Goal: Transaction & Acquisition: Purchase product/service

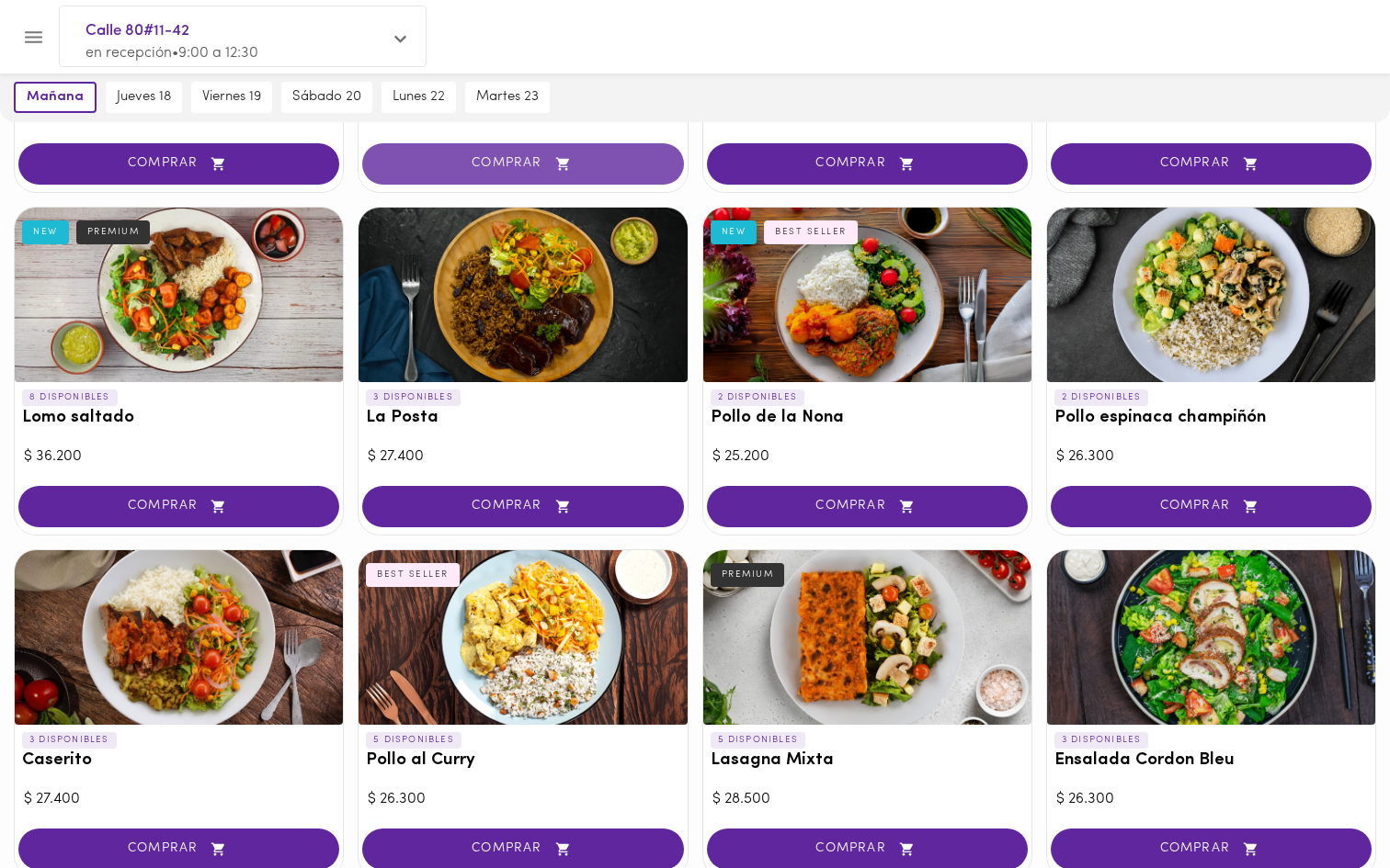
scroll to position [380, 0]
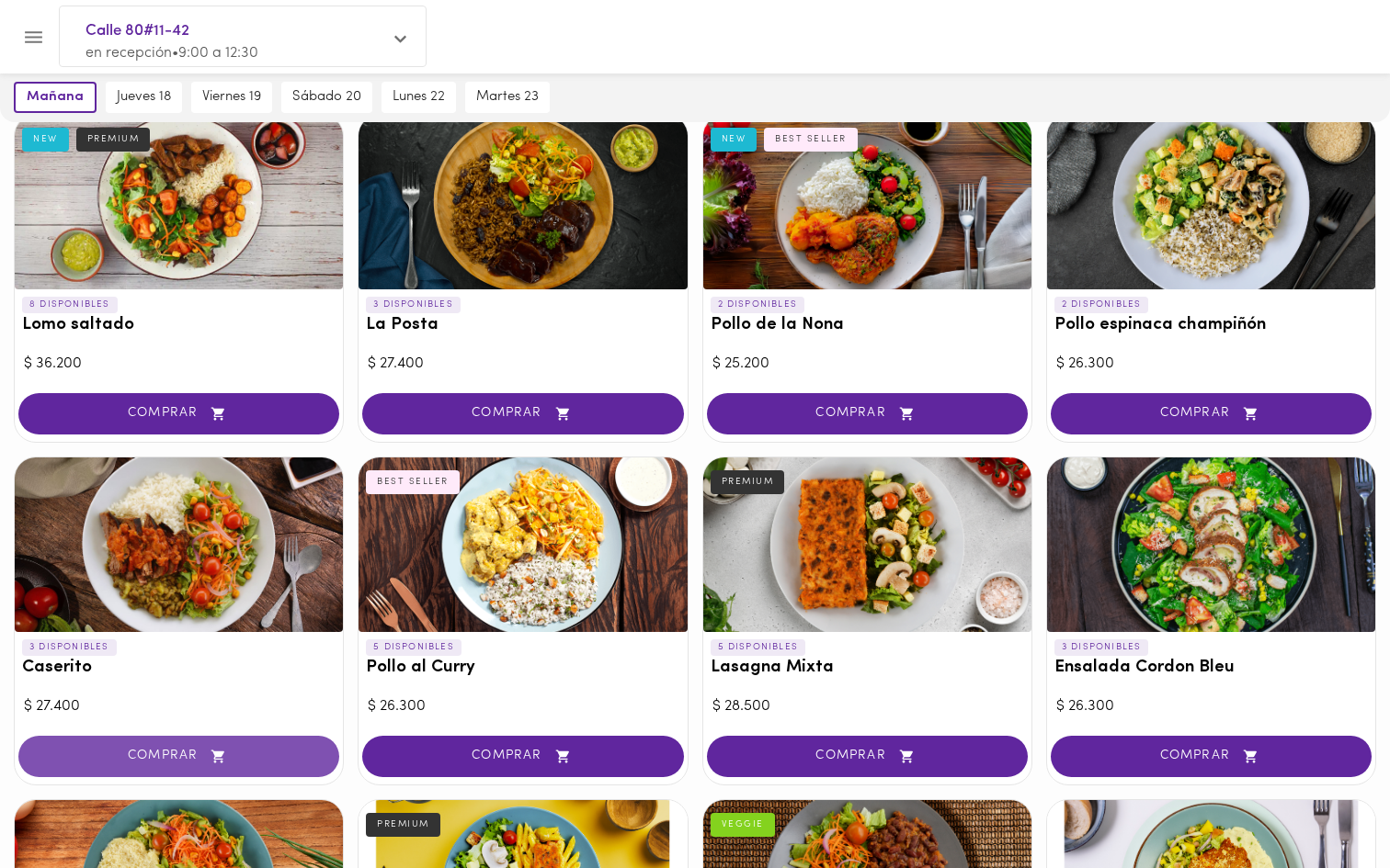
click at [199, 755] on span "COMPRAR" at bounding box center [179, 757] width 275 height 16
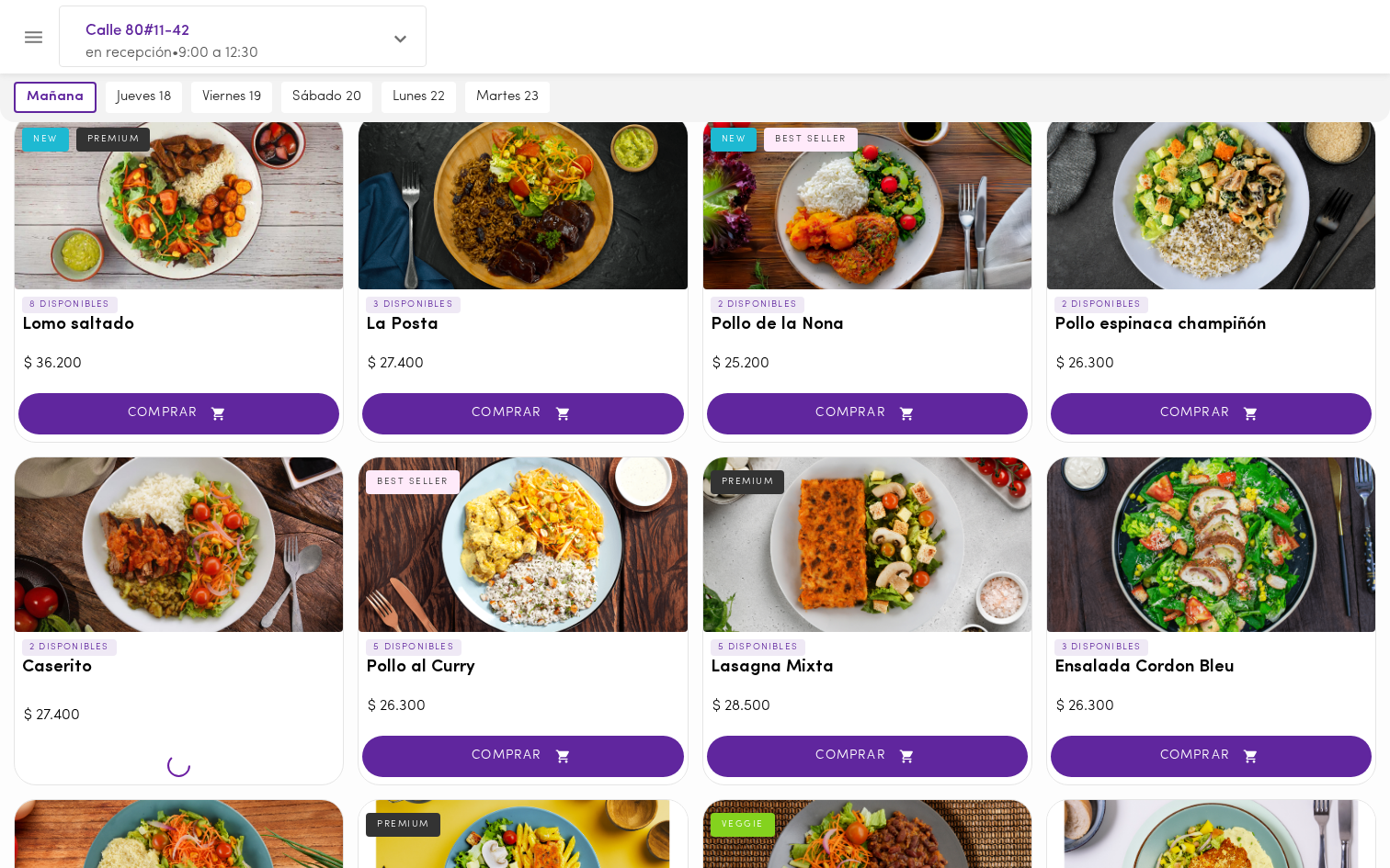
scroll to position [482, 0]
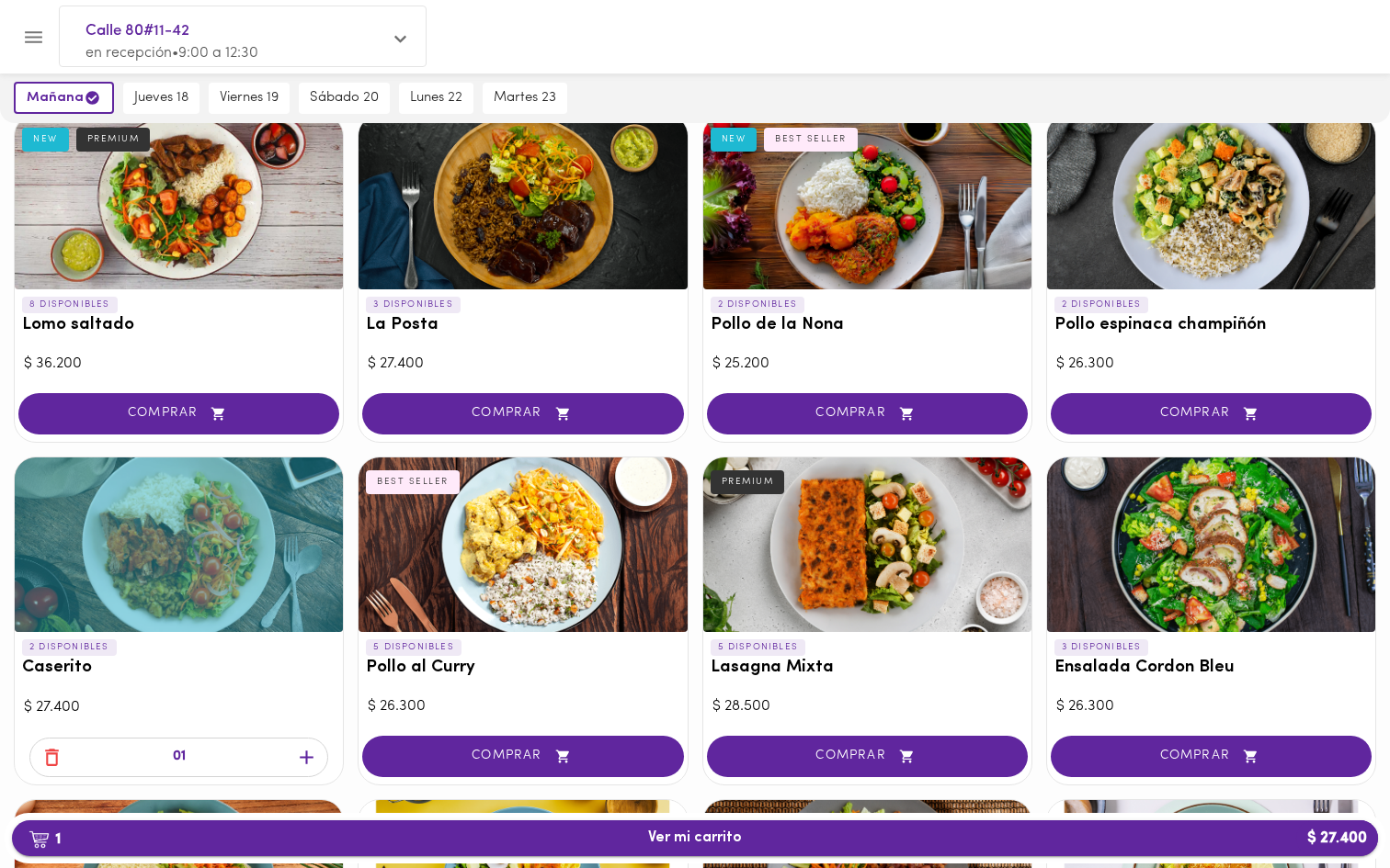
click at [729, 841] on span "1 Ver mi carrito $ 27.400" at bounding box center [695, 839] width 94 height 18
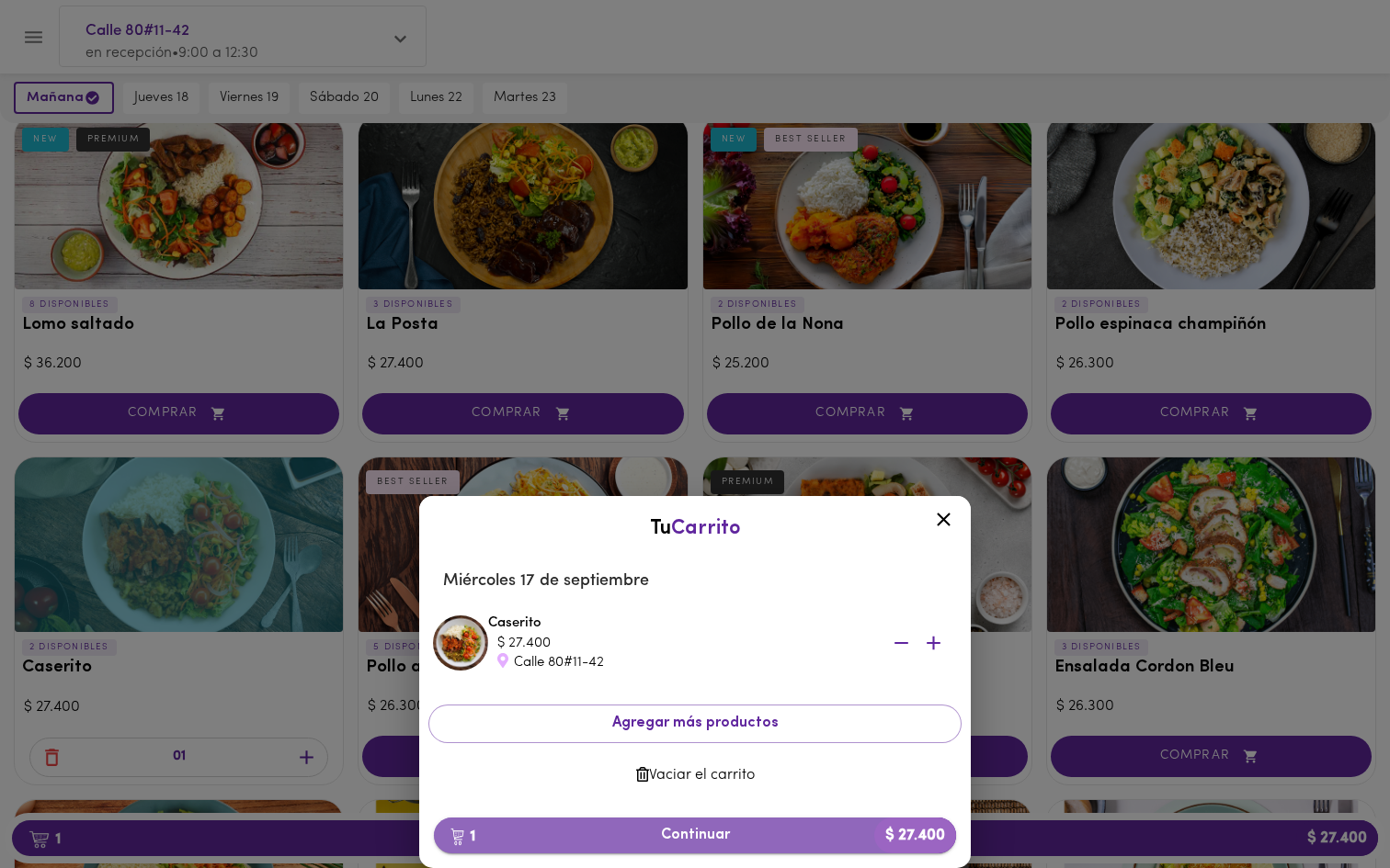
click at [830, 832] on span "1 Continuar $ 27.400" at bounding box center [695, 836] width 493 height 18
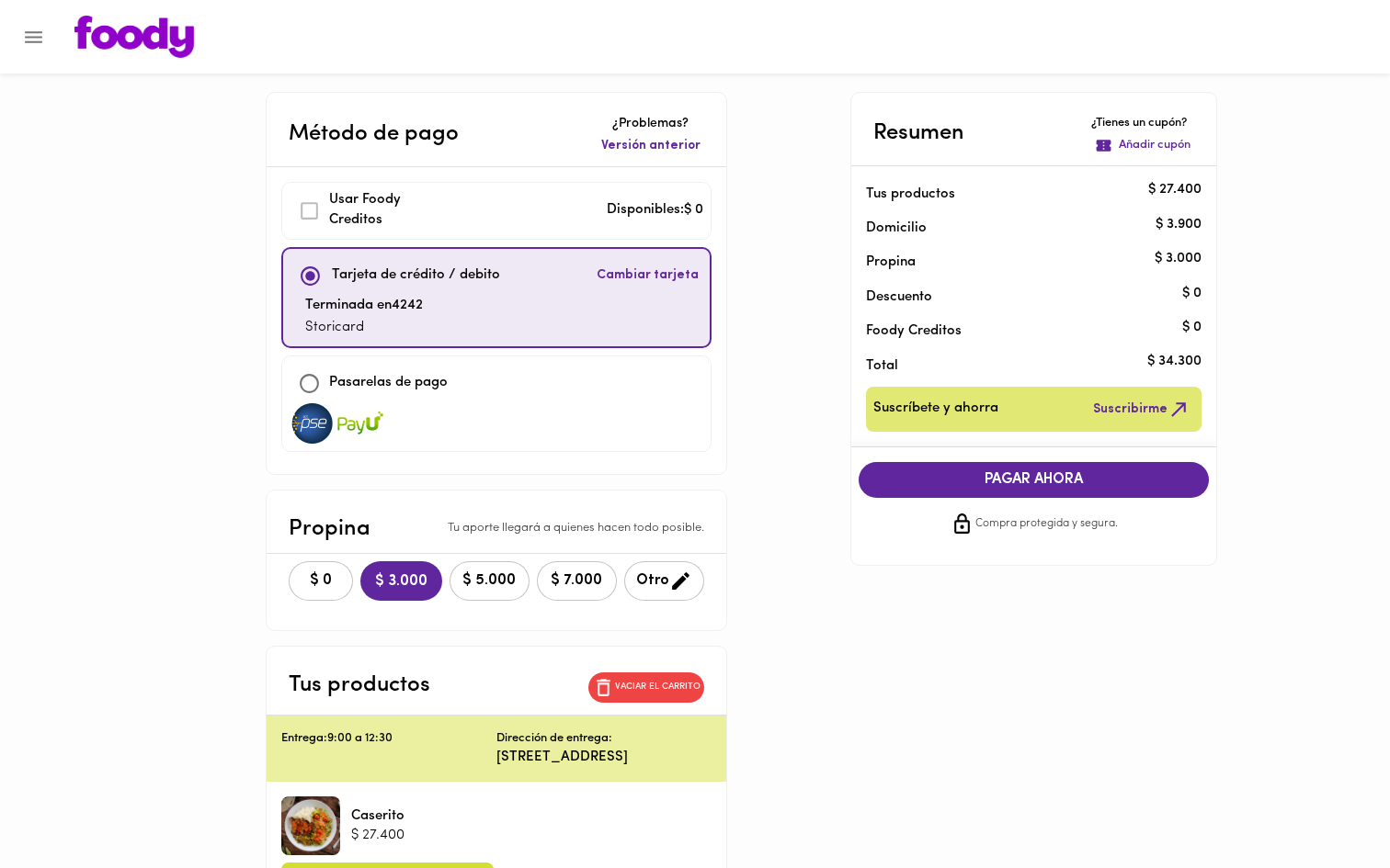
click at [290, 373] on input "checkbox" at bounding box center [309, 383] width 40 height 40
checkbox input "true"
checkbox input "false"
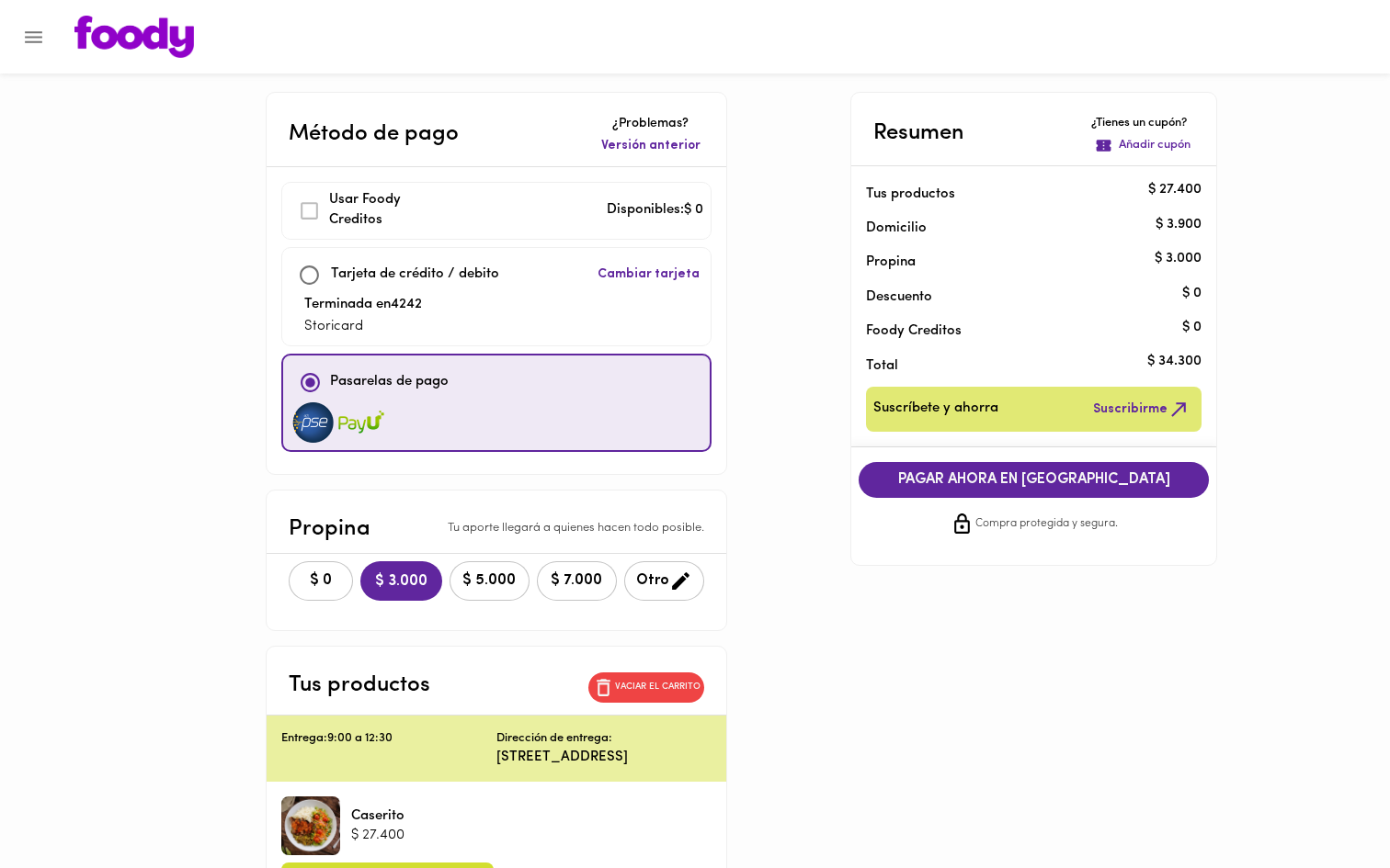
click at [1033, 480] on span "PAGAR AHORA EN PASARELA" at bounding box center [1034, 480] width 314 height 18
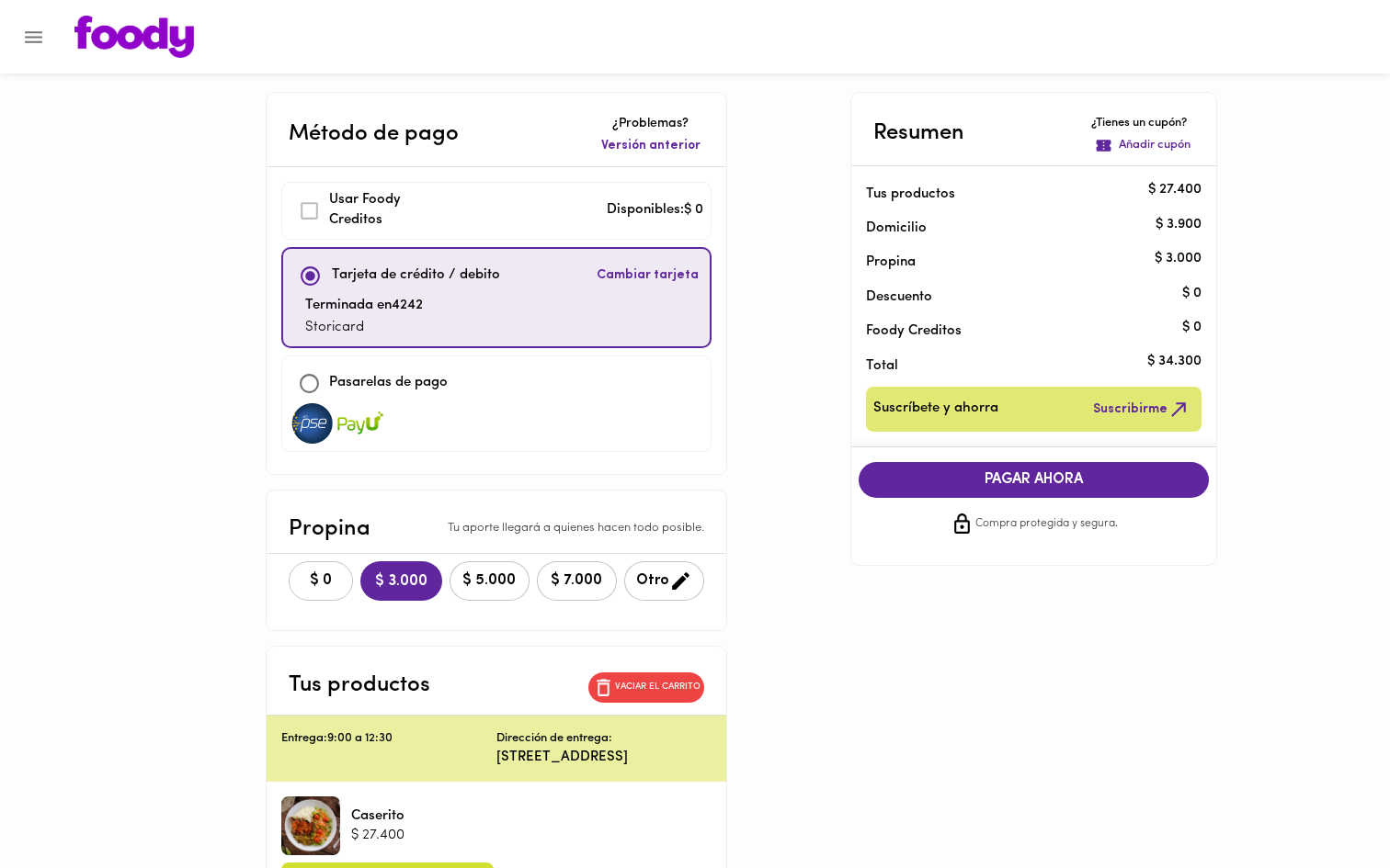
click at [300, 583] on span "$ 0" at bounding box center [320, 581] width 40 height 18
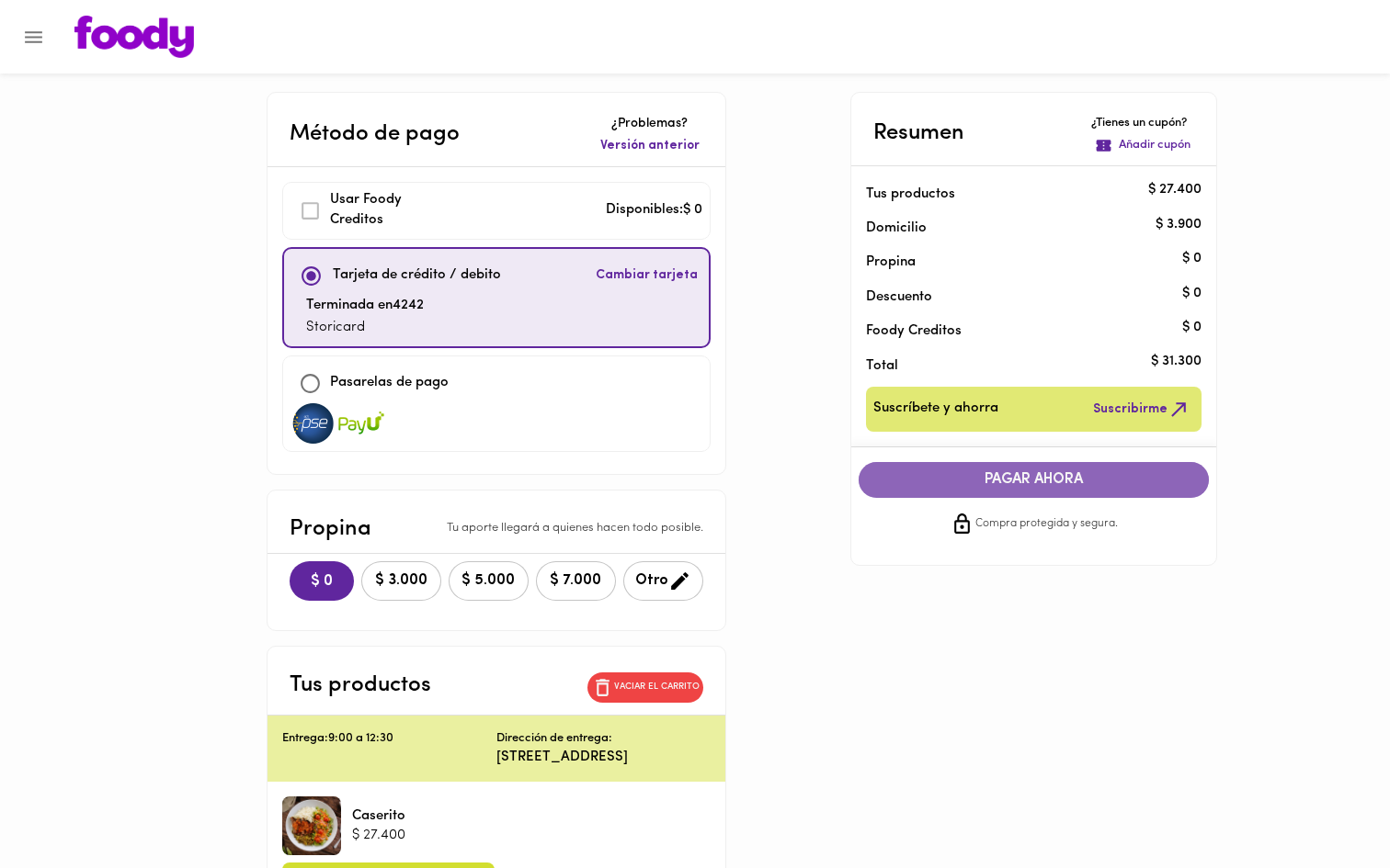
click at [1056, 478] on span "PAGAR AHORA" at bounding box center [1034, 480] width 314 height 18
